Goal: Ask a question

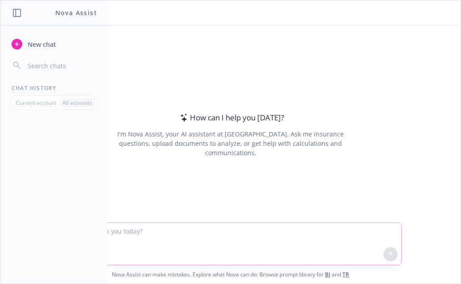
click at [158, 231] on textarea at bounding box center [231, 244] width 342 height 42
click at [152, 233] on textarea at bounding box center [231, 244] width 342 height 42
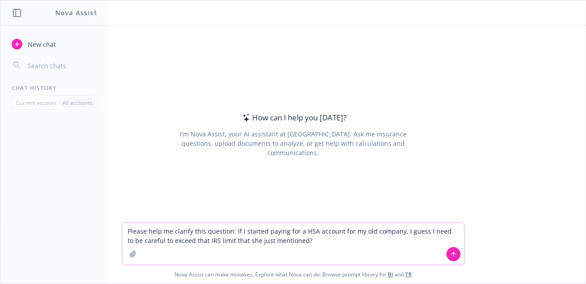
type textarea "Please help me clarify this question: If I started paying for a HSA account for…"
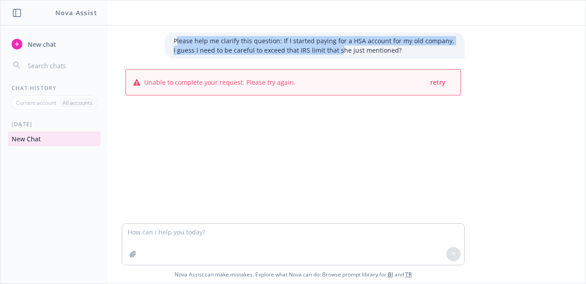
drag, startPoint x: 173, startPoint y: 39, endPoint x: 351, endPoint y: 47, distance: 178.7
click at [340, 50] on p "Please help me clarify this question: If I started paying for a HSA account for…" at bounding box center [315, 45] width 282 height 19
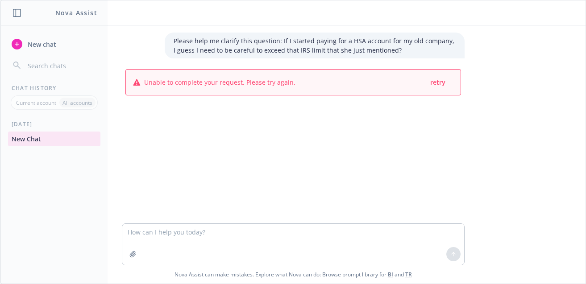
drag, startPoint x: 351, startPoint y: 47, endPoint x: 390, endPoint y: 52, distance: 39.5
click at [353, 47] on p "Please help me clarify this question: If I started paying for a HSA account for…" at bounding box center [315, 45] width 282 height 19
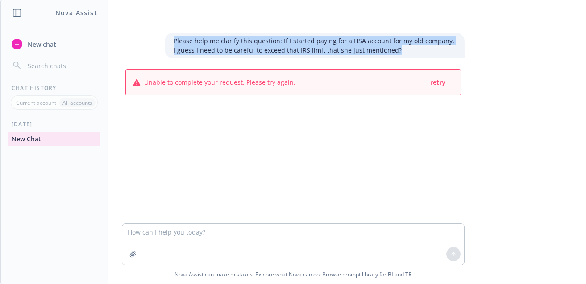
drag, startPoint x: 392, startPoint y: 52, endPoint x: 169, endPoint y: 42, distance: 223.3
click at [169, 42] on div "Please help me clarify this question: If I started paying for a HSA account for…" at bounding box center [315, 46] width 300 height 26
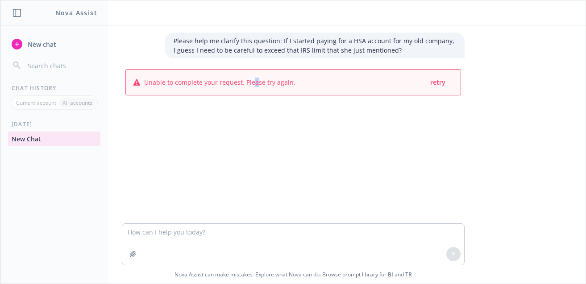
drag, startPoint x: 251, startPoint y: 66, endPoint x: 251, endPoint y: 46, distance: 20.1
click at [251, 56] on div "Please help me clarify this question: If I started paying for a HSA account for…" at bounding box center [292, 124] width 585 height 198
click at [252, 44] on p "Please help me clarify this question: If I started paying for a HSA account for…" at bounding box center [315, 45] width 282 height 19
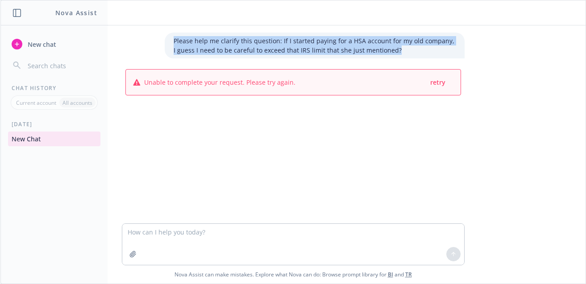
drag, startPoint x: 388, startPoint y: 54, endPoint x: 158, endPoint y: 38, distance: 230.8
click at [158, 38] on div "Please help me clarify this question: If I started paying for a HSA account for…" at bounding box center [293, 46] width 357 height 26
copy p "Please help me clarify this question: If I started paying for a HSA account for…"
click at [437, 81] on span "retry" at bounding box center [437, 82] width 15 height 8
